Goal: Transaction & Acquisition: Download file/media

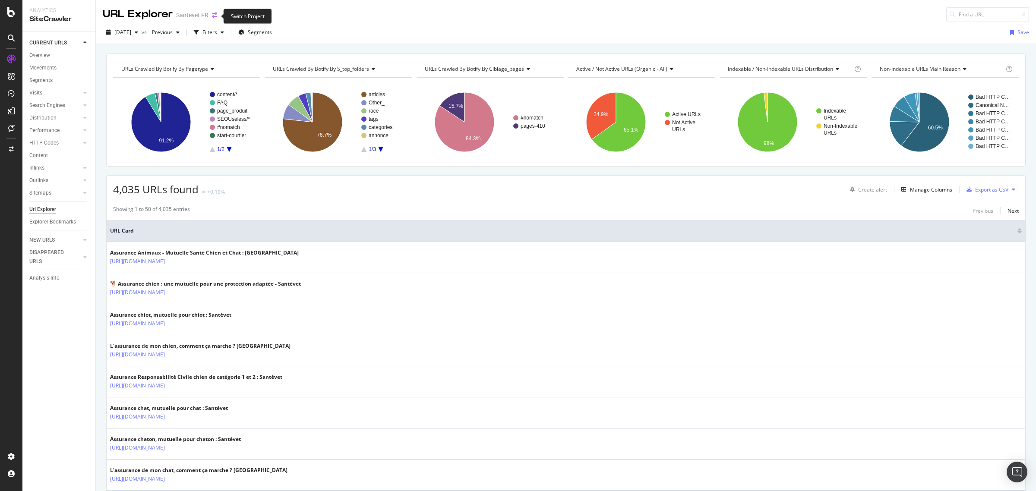
click at [212, 16] on icon "arrow-right-arrow-left" at bounding box center [214, 15] width 5 height 6
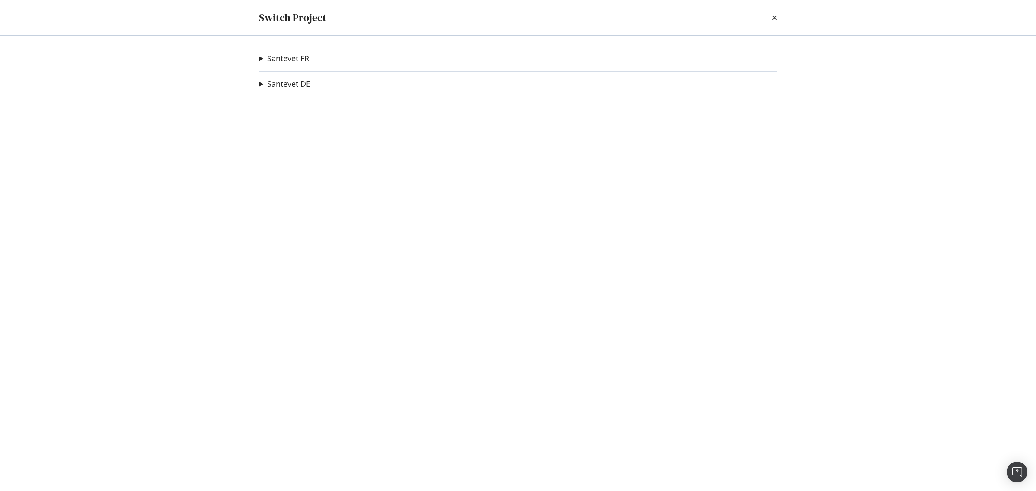
click at [264, 62] on summary "Santevet FR" at bounding box center [284, 58] width 50 height 11
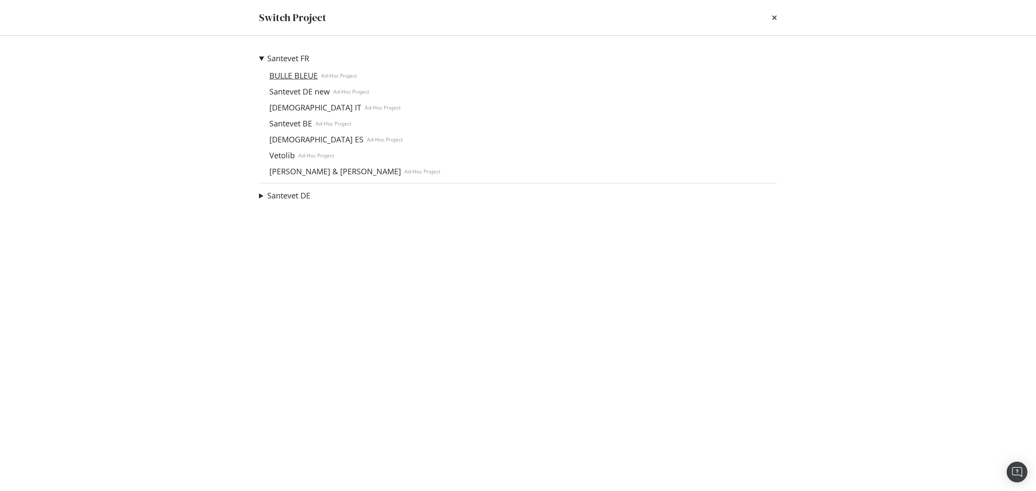
click at [294, 78] on link "BULLE BLEUE" at bounding box center [293, 75] width 55 height 9
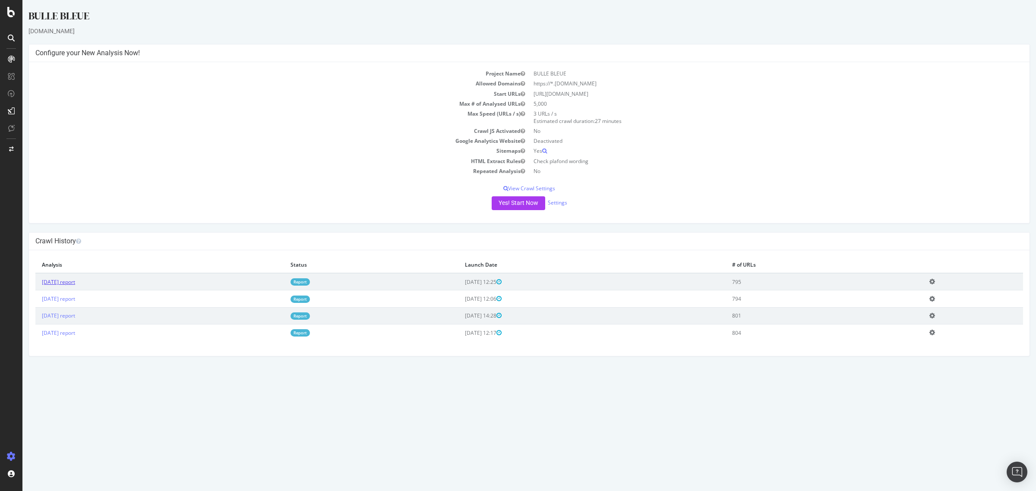
click at [75, 281] on link "2025 Sep. 16th report" at bounding box center [58, 281] width 33 height 7
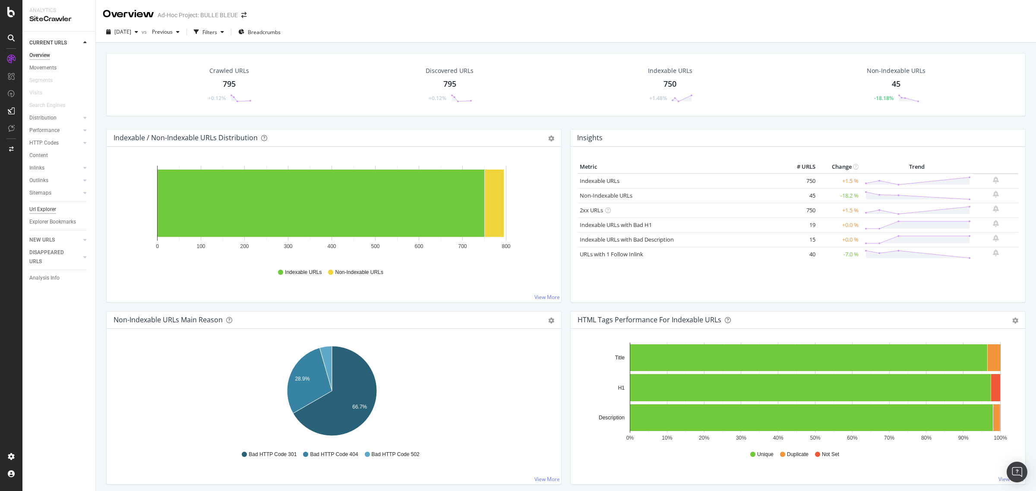
click at [54, 212] on div "Url Explorer" at bounding box center [42, 209] width 27 height 9
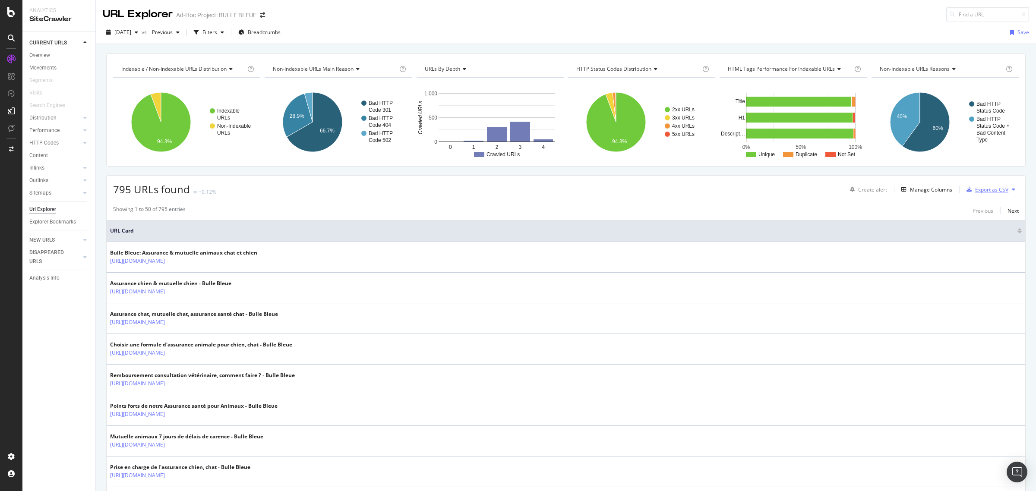
click at [975, 190] on div "Export as CSV" at bounding box center [991, 189] width 33 height 7
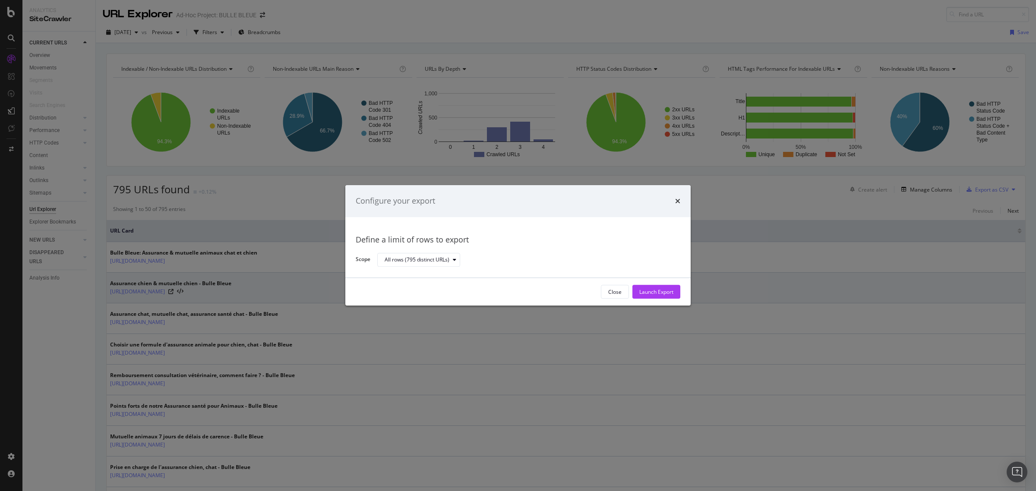
click at [648, 294] on div "Launch Export" at bounding box center [656, 291] width 34 height 7
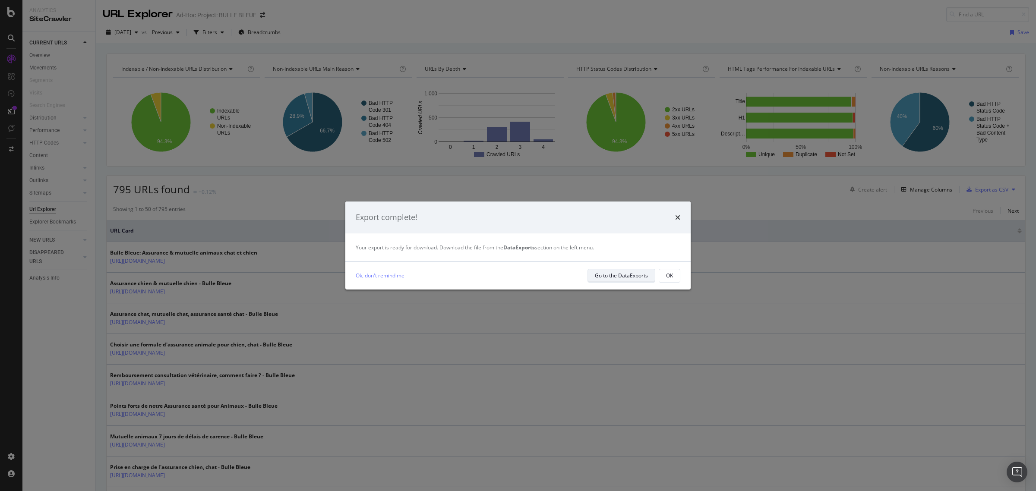
click at [607, 280] on div "Go to the DataExports" at bounding box center [621, 276] width 53 height 12
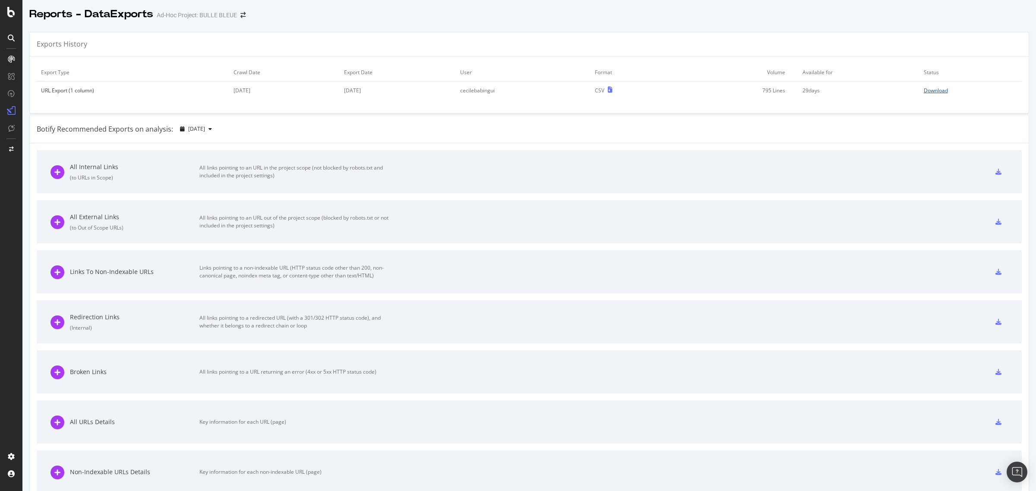
click at [924, 93] on div "Download" at bounding box center [936, 90] width 24 height 7
